Goal: Information Seeking & Learning: Learn about a topic

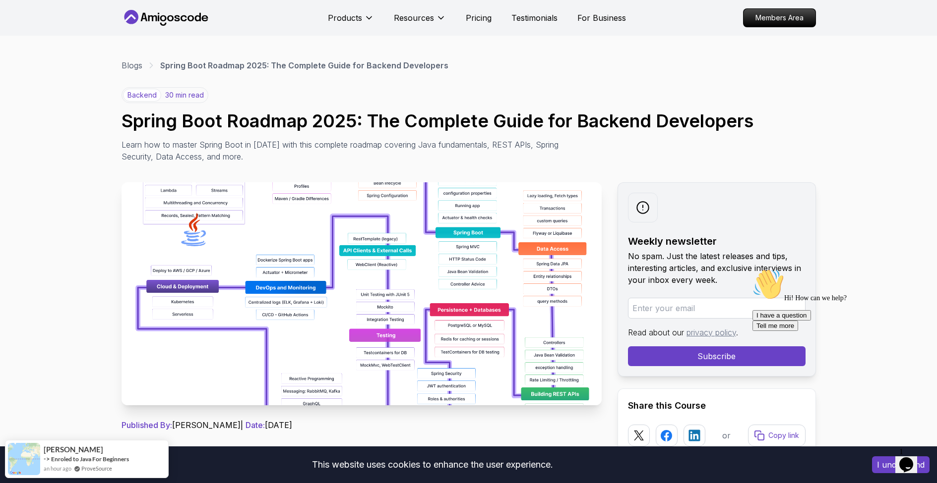
click at [390, 287] on img at bounding box center [361, 293] width 480 height 223
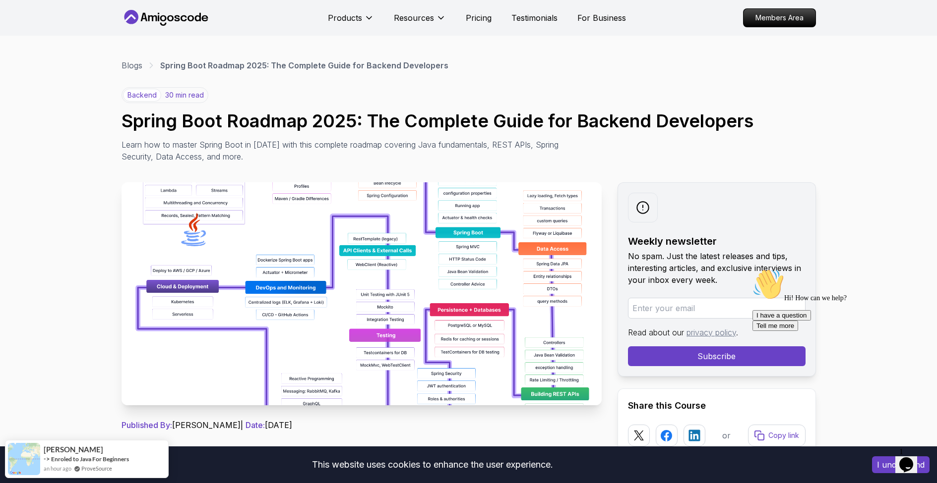
click at [458, 242] on img at bounding box center [361, 293] width 480 height 223
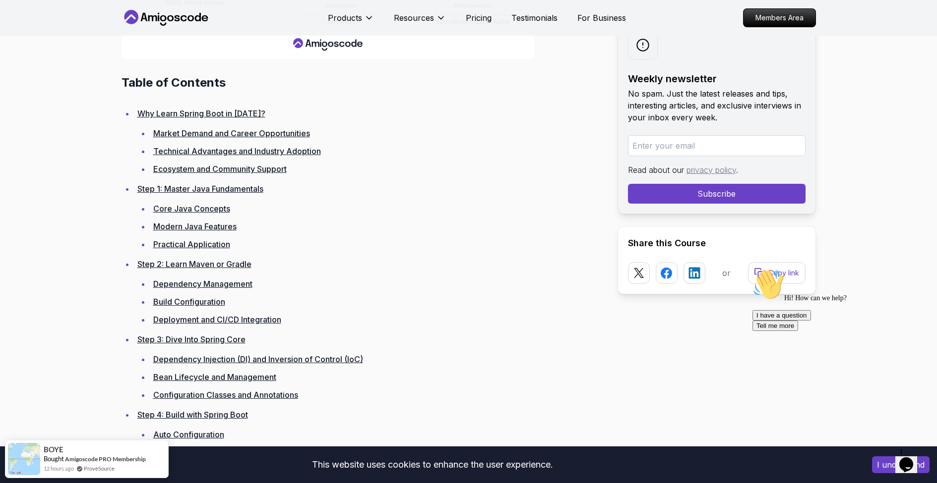
scroll to position [1320, 0]
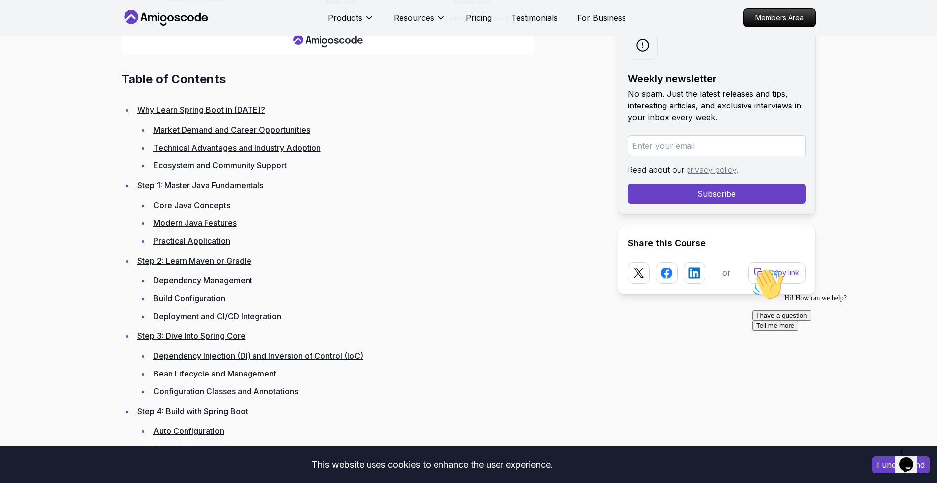
click at [289, 129] on link "Market Demand and Career Opportunities" at bounding box center [231, 130] width 157 height 10
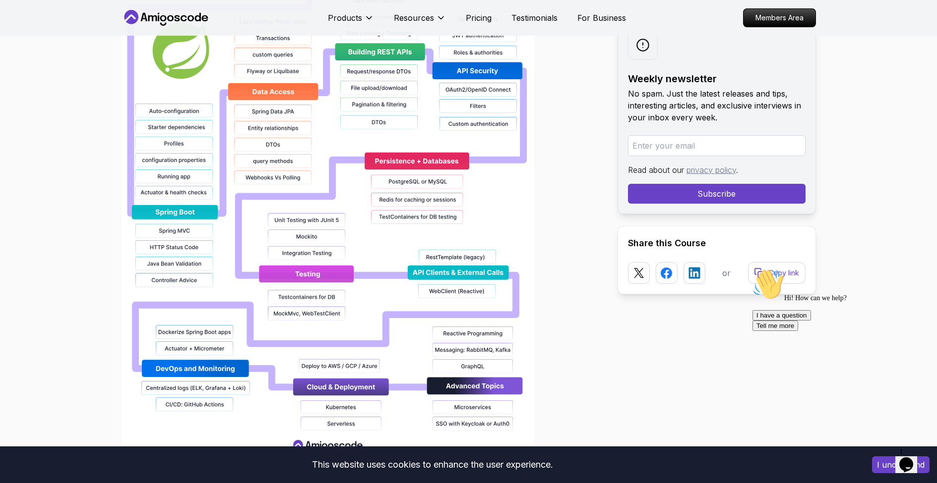
scroll to position [967, 0]
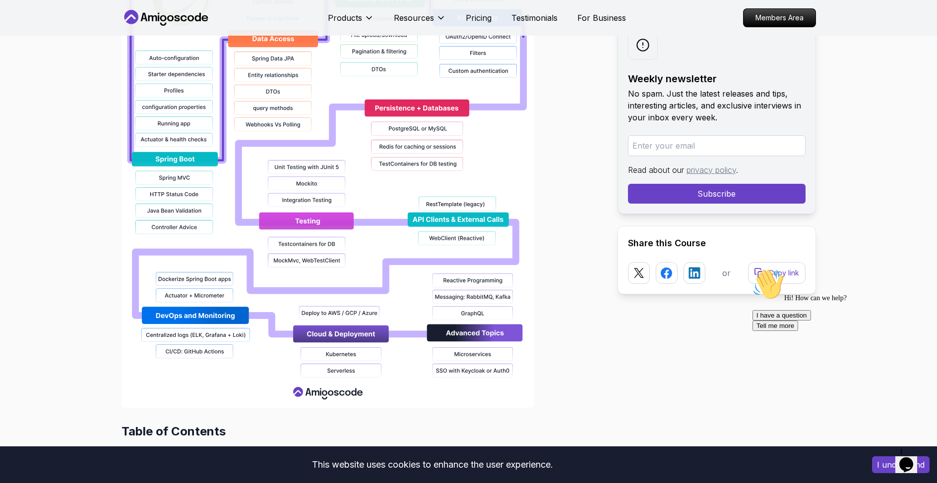
click at [327, 334] on img at bounding box center [327, 90] width 413 height 635
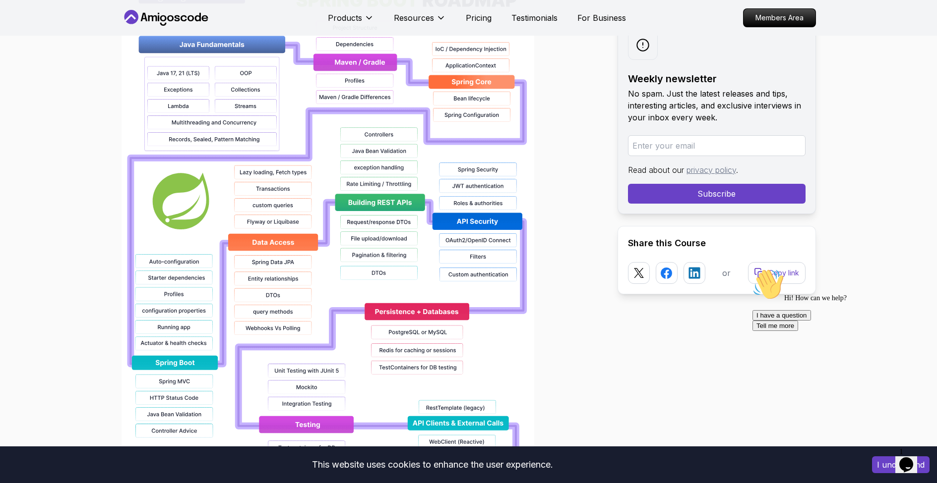
scroll to position [685, 0]
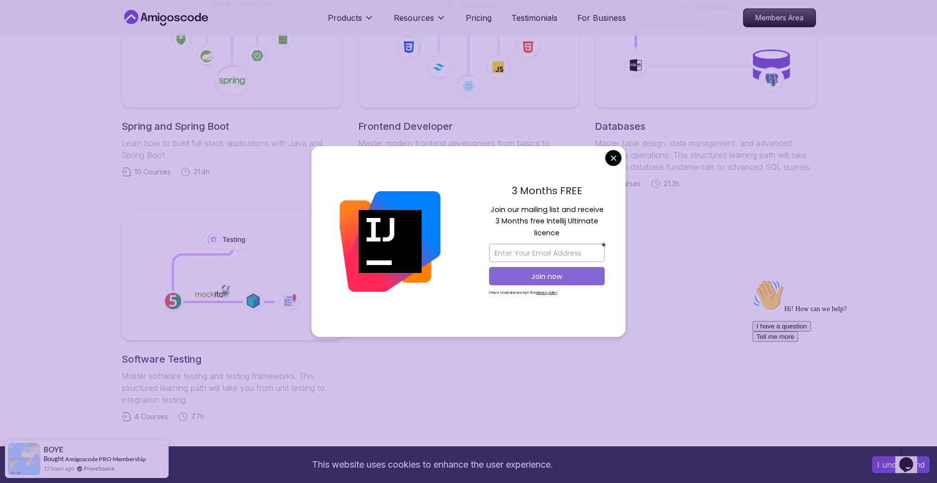
scroll to position [524, 0]
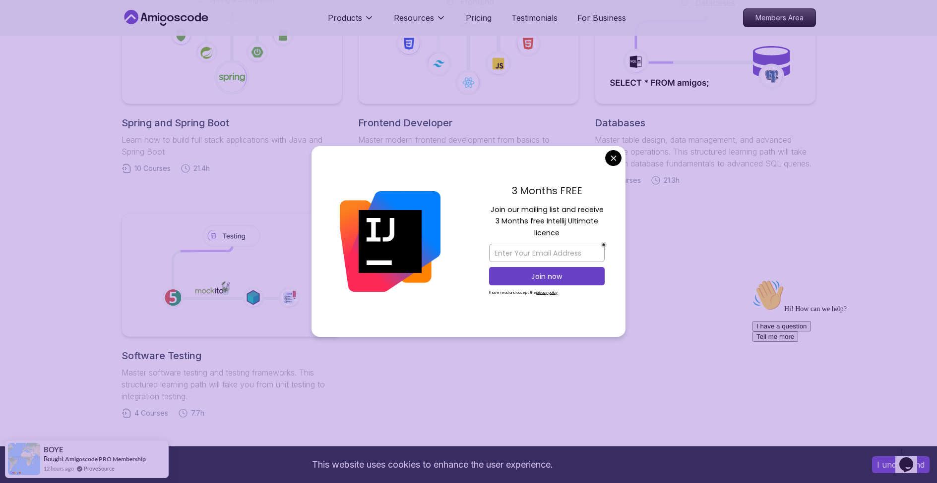
click at [612, 155] on body "This website uses cookies to enhance the user experience. I understand Products…" at bounding box center [468, 212] width 937 height 1473
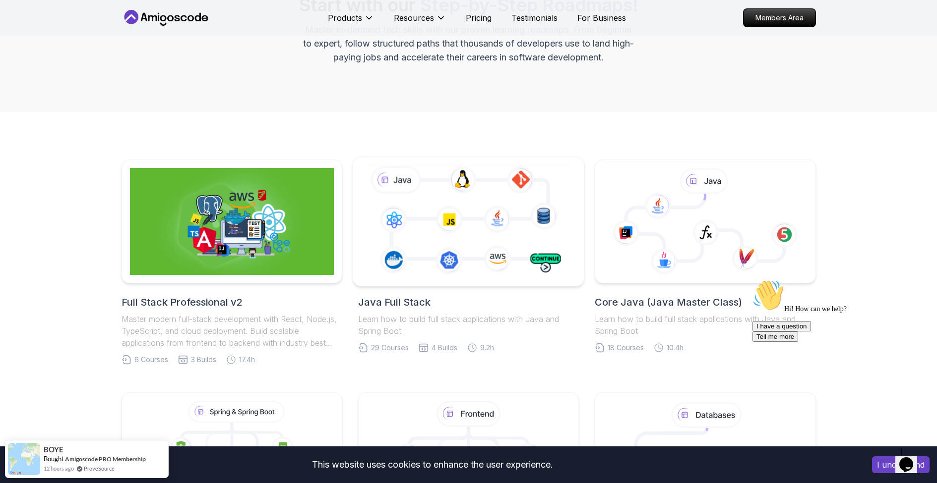
scroll to position [124, 0]
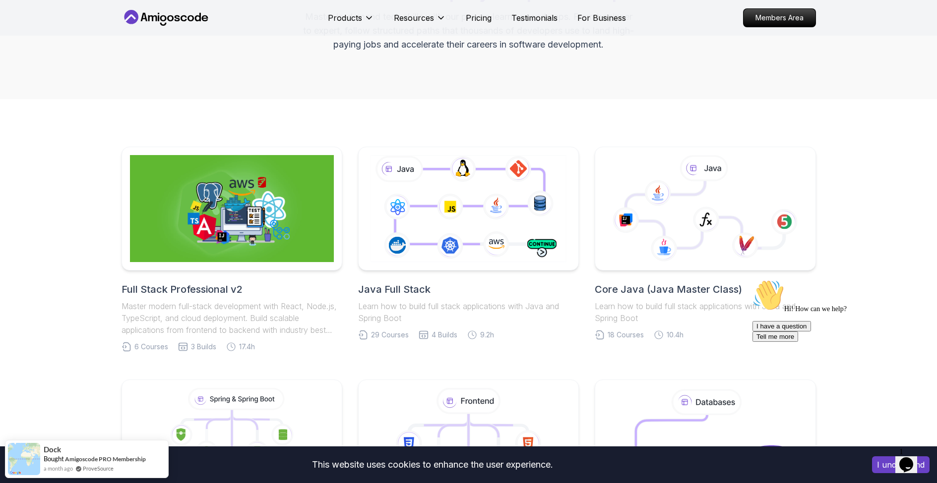
click at [677, 284] on h2 "Core Java (Java Master Class)" at bounding box center [704, 290] width 221 height 14
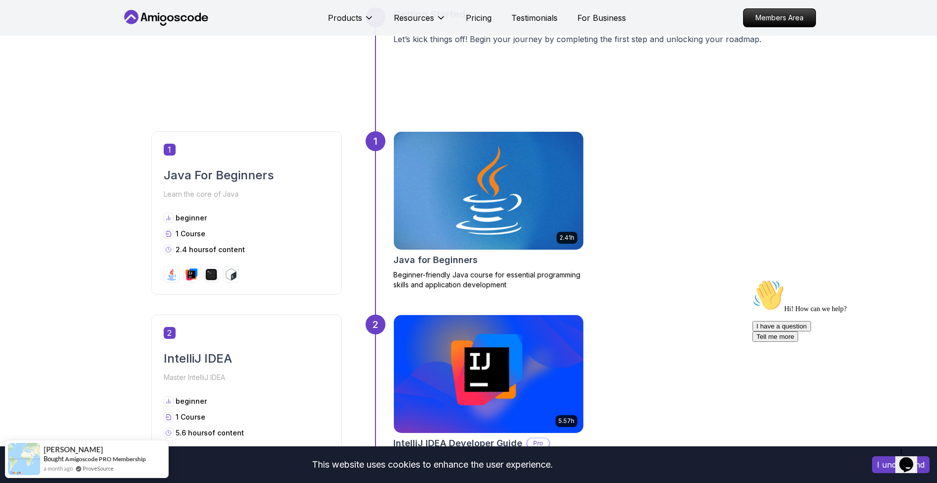
scroll to position [433, 0]
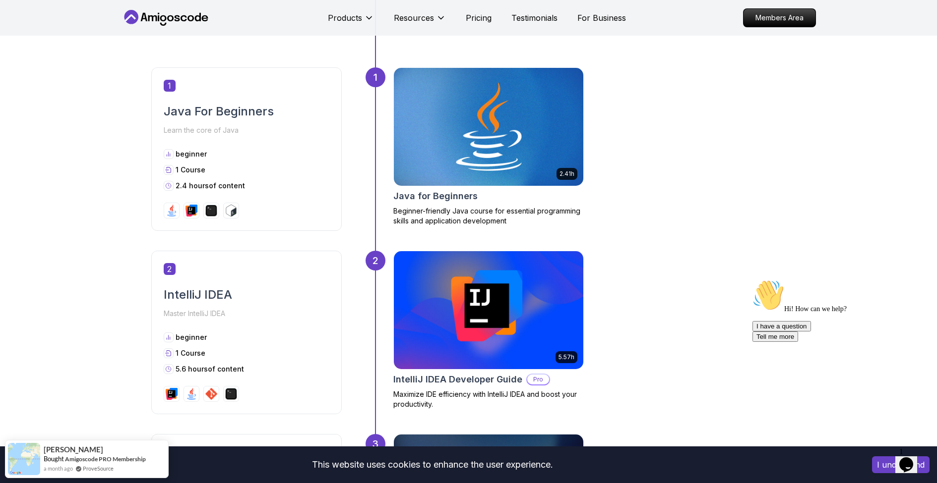
click at [503, 126] on img at bounding box center [488, 127] width 199 height 124
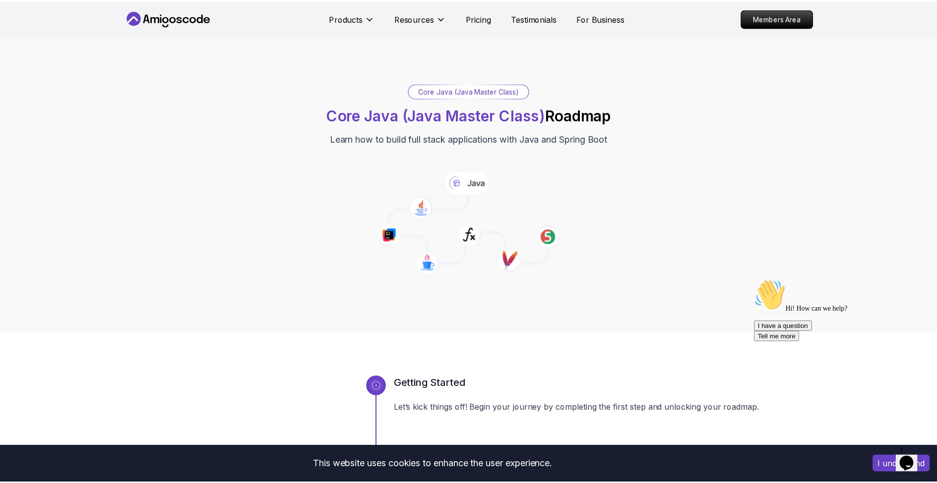
scroll to position [433, 0]
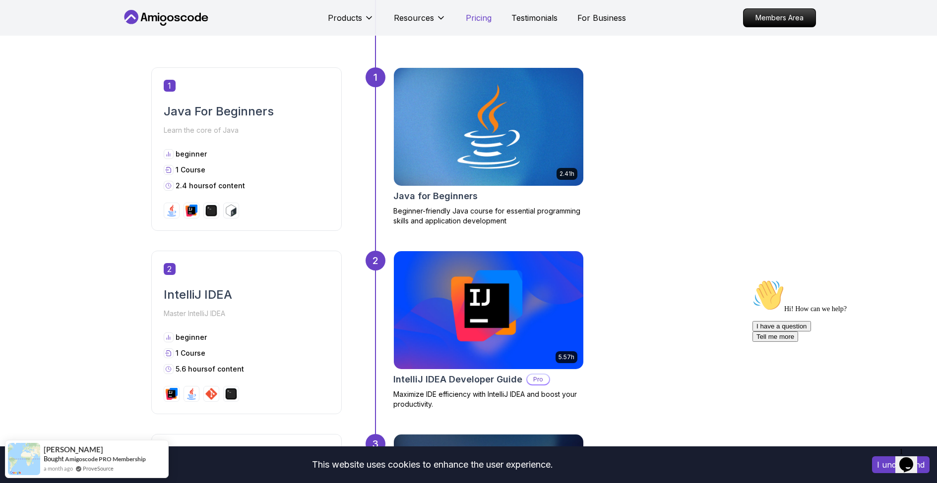
click at [472, 21] on p "Pricing" at bounding box center [479, 18] width 26 height 12
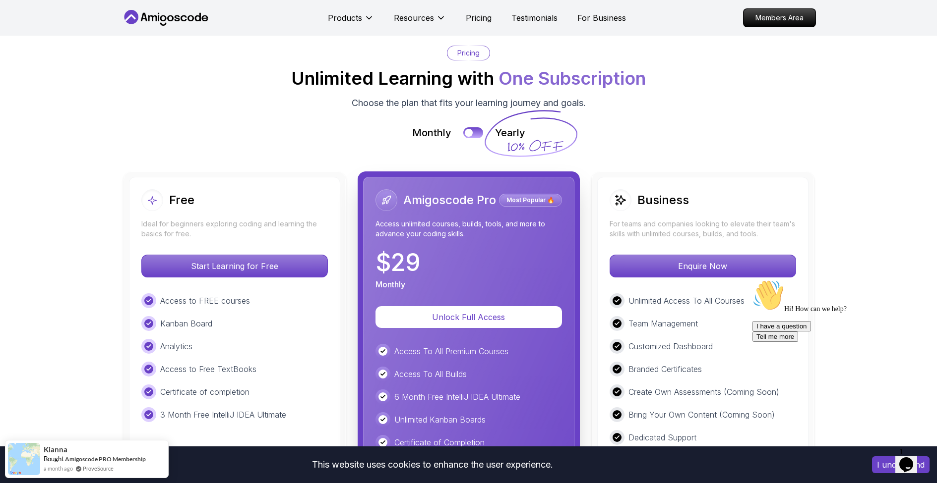
scroll to position [2194, 0]
